Goal: Transaction & Acquisition: Purchase product/service

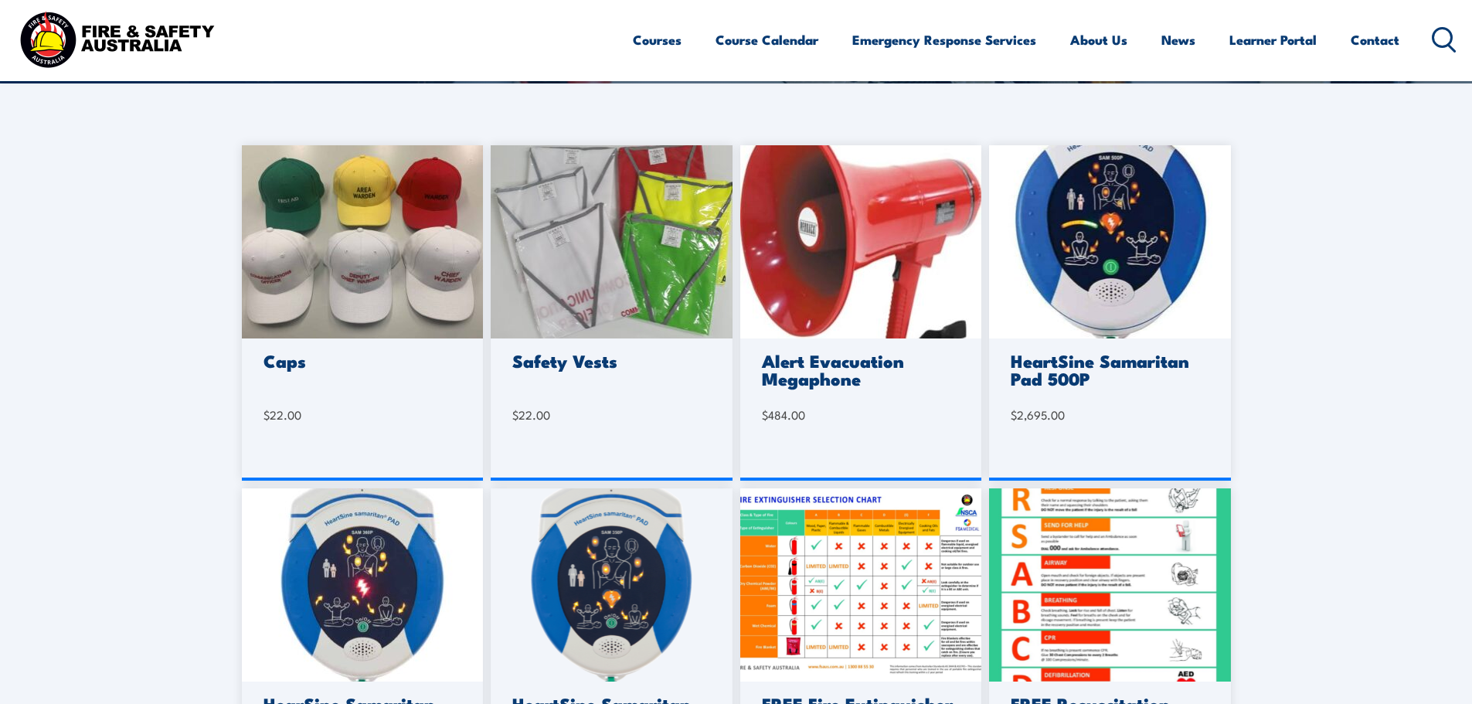
scroll to position [386, 0]
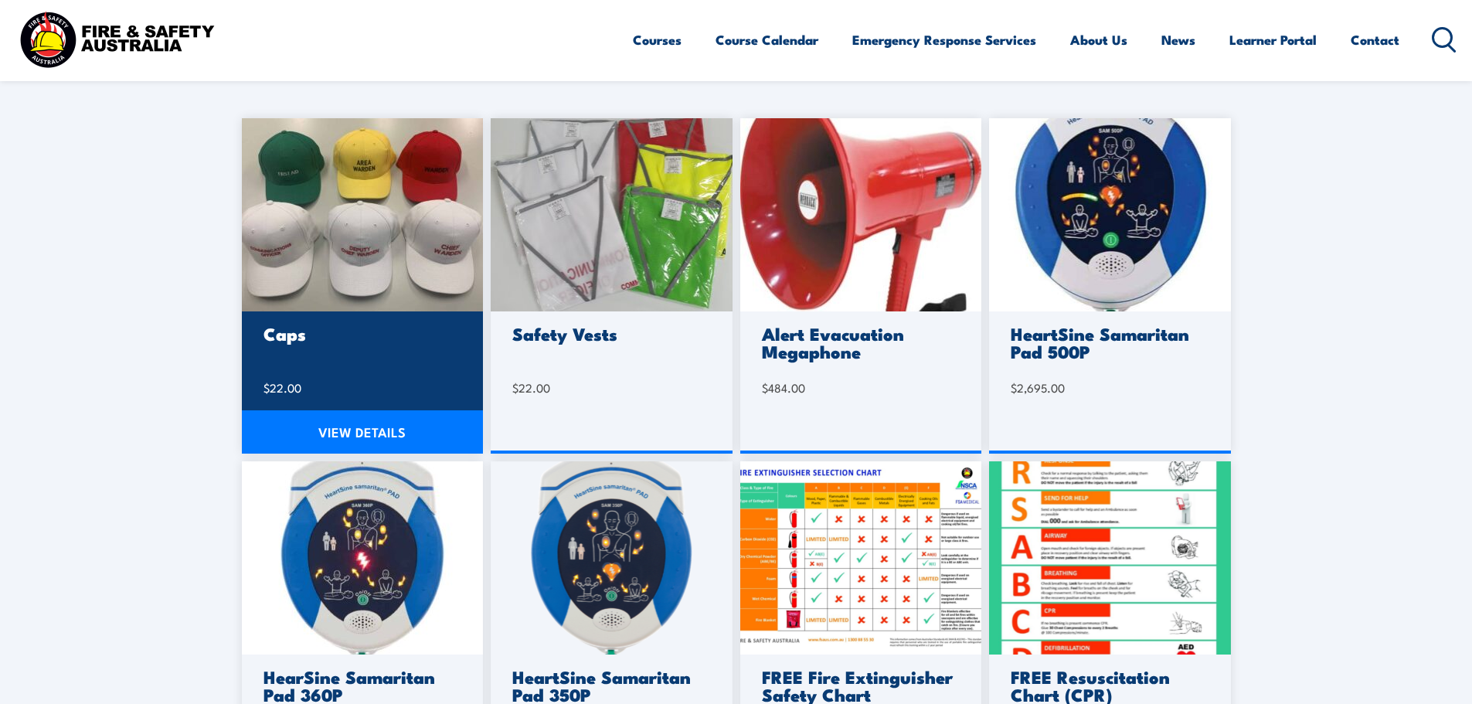
click at [352, 280] on img at bounding box center [363, 214] width 242 height 193
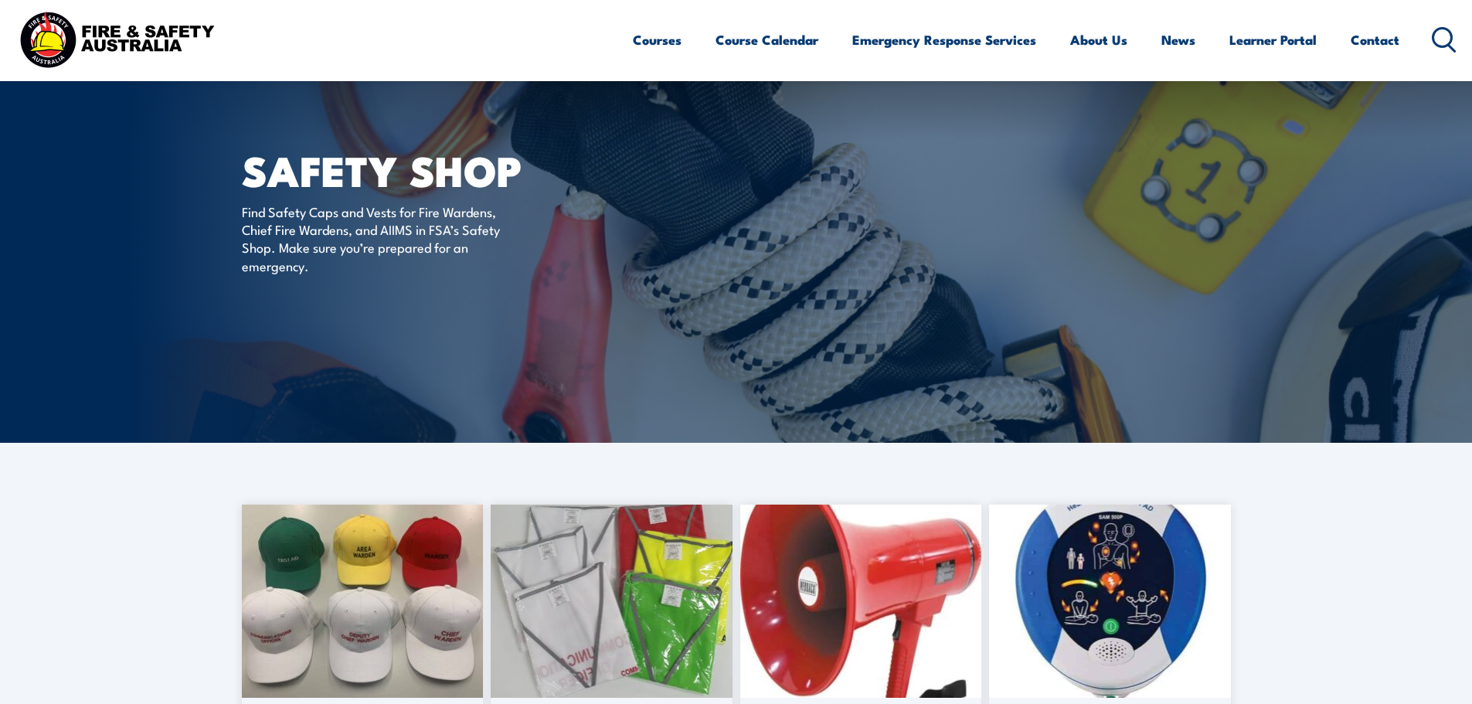
click at [1438, 42] on icon at bounding box center [1444, 39] width 25 height 25
